Goal: Find specific page/section: Find specific page/section

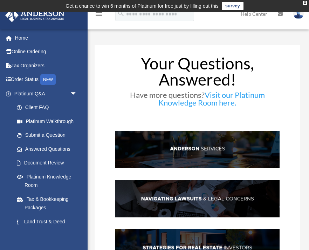
click at [298, 18] on img at bounding box center [298, 14] width 11 height 10
click at [272, 61] on h1 "Your Questions, Answered!" at bounding box center [197, 73] width 165 height 36
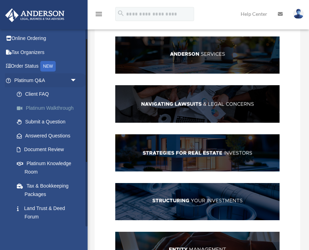
scroll to position [16, 0]
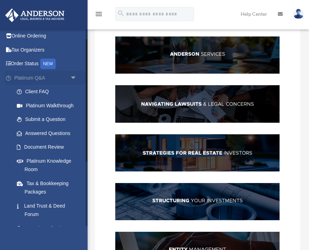
click at [74, 77] on span "arrow_drop_down" at bounding box center [77, 78] width 14 height 14
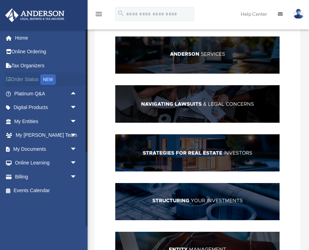
click at [75, 82] on link "Order Status NEW" at bounding box center [46, 79] width 83 height 14
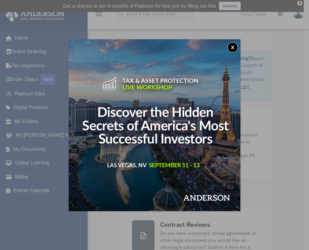
click at [234, 45] on button "x" at bounding box center [232, 47] width 11 height 11
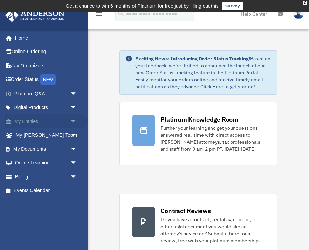
click at [72, 119] on span "arrow_drop_down" at bounding box center [77, 121] width 14 height 14
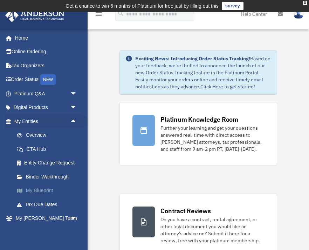
click at [50, 187] on link "My Blueprint" at bounding box center [49, 191] width 78 height 14
